Goal: Task Accomplishment & Management: Use online tool/utility

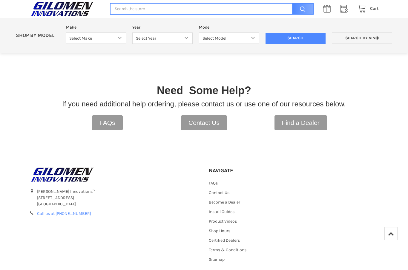
click at [383, 41] on link "Search by VIN" at bounding box center [362, 39] width 60 height 12
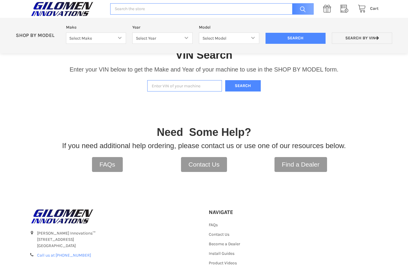
click at [355, 42] on link "Search by VIN" at bounding box center [362, 39] width 60 height 12
click at [162, 91] on input "Enter VIN of your machine" at bounding box center [184, 86] width 75 height 12
paste input "4XARH68A17D043126M"
click at [248, 87] on button "Search" at bounding box center [243, 86] width 36 height 12
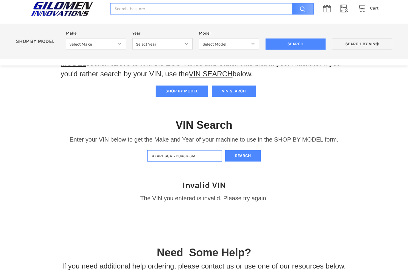
scroll to position [54, 0]
click at [202, 161] on input "4XARH68A17D043126M" at bounding box center [184, 156] width 75 height 12
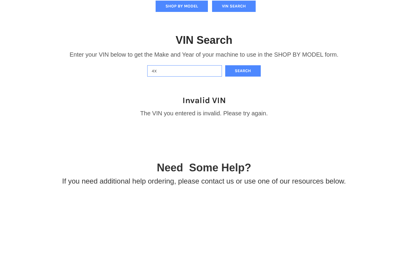
type input "4"
paste input "[US_VEHICLE_IDENTIFICATION_NUMBER]"
type input "[US_VEHICLE_IDENTIFICATION_NUMBER]"
click at [249, 150] on button "Search" at bounding box center [243, 156] width 36 height 12
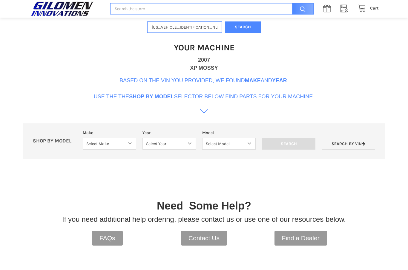
scroll to position [183, 0]
click at [57, 141] on p "SHOP BY MODEL" at bounding box center [55, 141] width 50 height 6
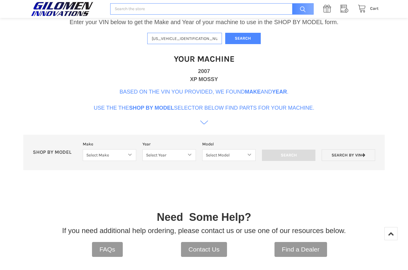
scroll to position [171, 0]
click at [204, 130] on div "VIN Search Enter your VIN below to get the Make and Year of your machine to use…" at bounding box center [204, 83] width 408 height 194
click at [205, 128] on icon at bounding box center [204, 124] width 8 height 8
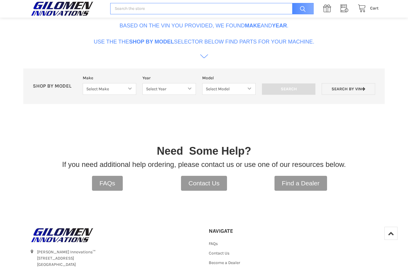
scroll to position [238, 0]
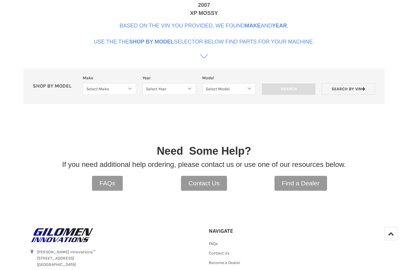
click at [60, 85] on p "SHOP BY MODEL" at bounding box center [55, 86] width 50 height 6
click at [123, 88] on select "Select Make Bobcat UTV Gravely UTV ACE 900 RANGER 570 Ranger 700 / 800 RANGER 9…" at bounding box center [109, 89] width 53 height 12
select select "476"
click at [183, 90] on select "Select Year [DATE]-[DATE]" at bounding box center [168, 89] width 54 height 12
select select "582"
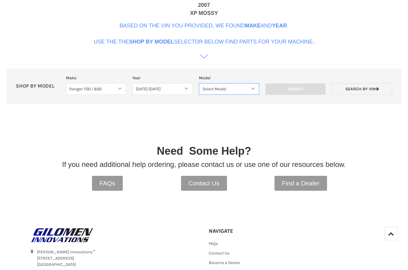
click at [233, 87] on select "Select Model [DATE]-[DATE] Ranger 700 / 800 Models" at bounding box center [229, 89] width 60 height 12
select select "477"
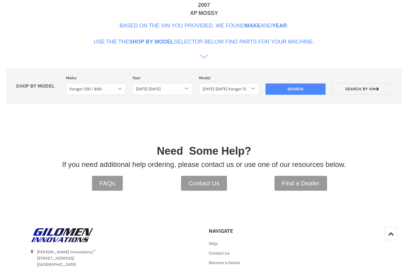
click at [301, 89] on input "Search" at bounding box center [295, 89] width 60 height 11
